Goal: Task Accomplishment & Management: Complete application form

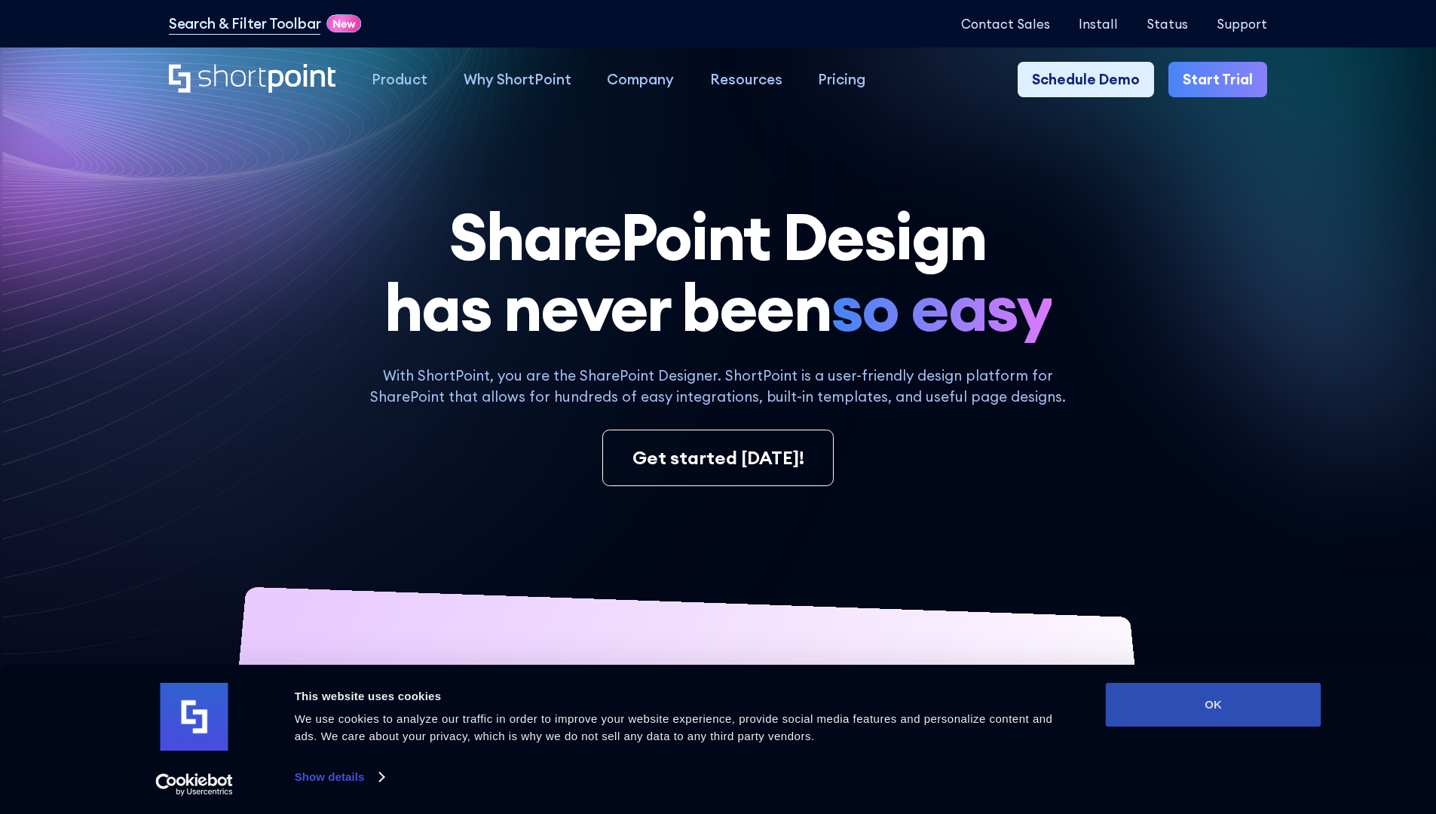
click at [1213, 705] on button "OK" at bounding box center [1214, 705] width 216 height 44
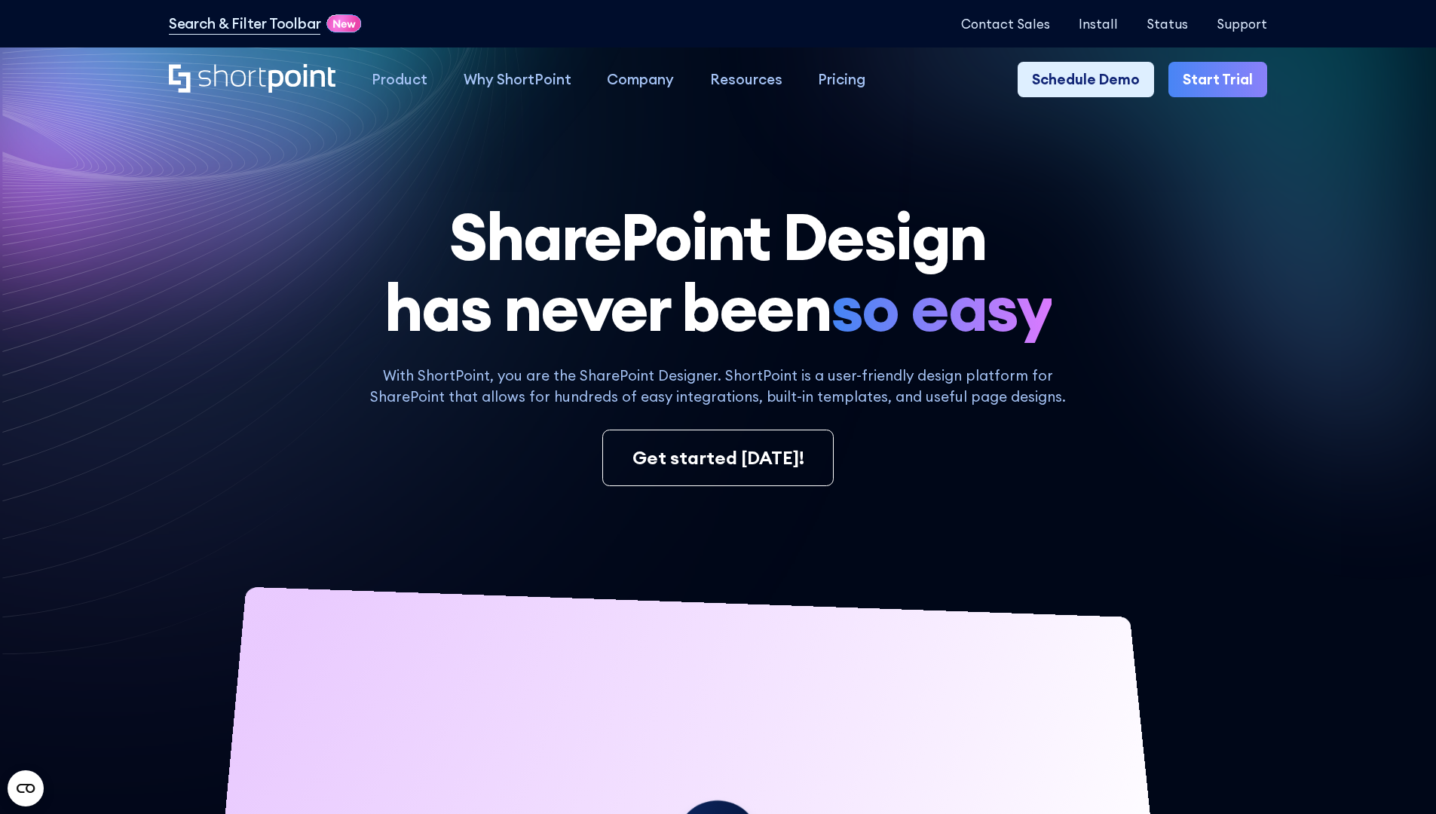
click at [1222, 80] on link "Start Trial" at bounding box center [1217, 80] width 99 height 36
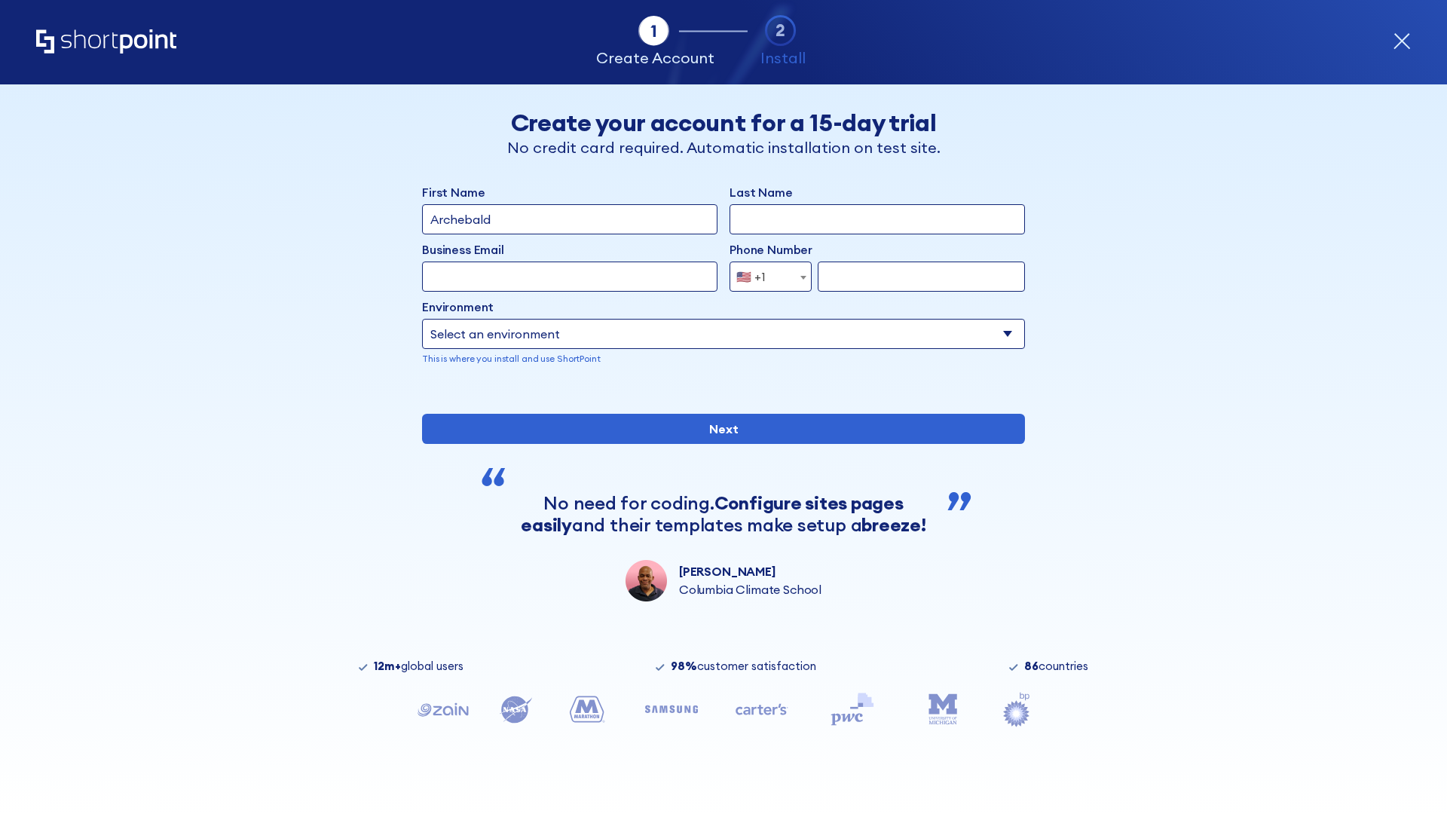
type input "Archebald"
type input "Berkuskv"
type input "2125556789"
select select "Microsoft 365"
type input "2125556789"
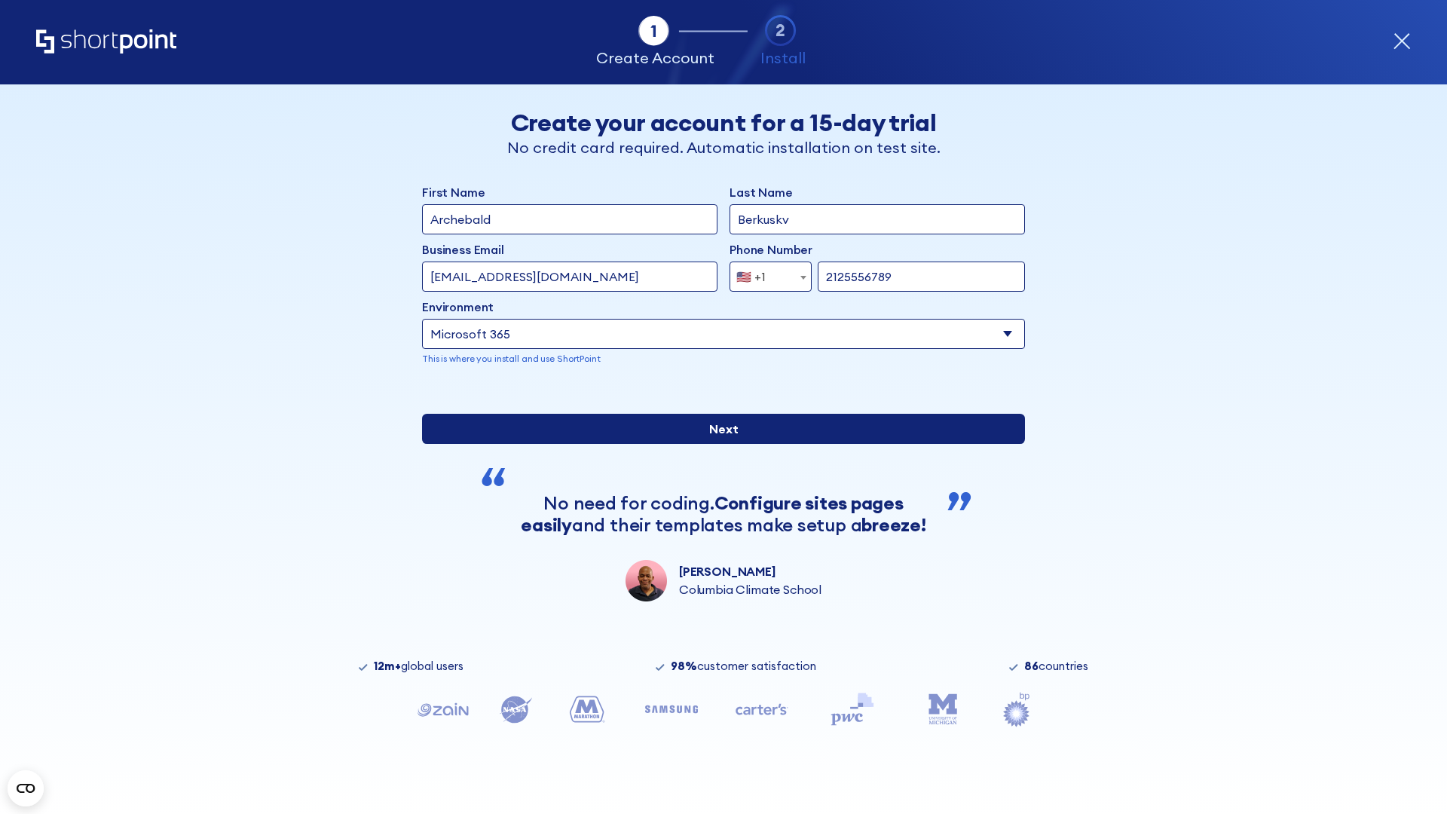
scroll to position [4, 0]
click at [717, 444] on input "Next" at bounding box center [723, 429] width 603 height 30
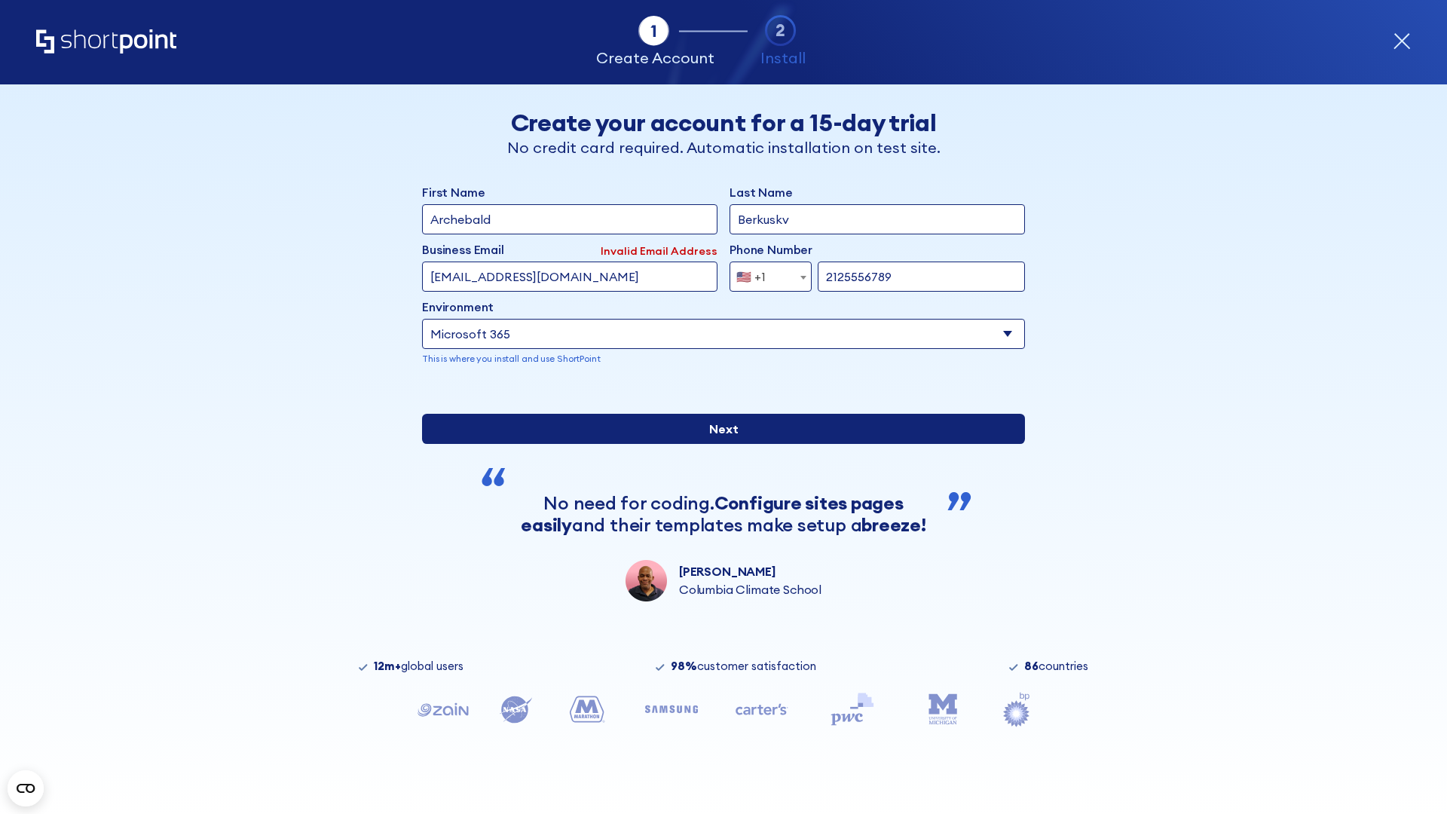
click at [717, 444] on input "Next" at bounding box center [723, 429] width 603 height 30
type input "[EMAIL_ADDRESS][DOMAIN_NAME]"
click at [717, 444] on input "Next" at bounding box center [723, 429] width 603 height 30
